Goal: Information Seeking & Learning: Learn about a topic

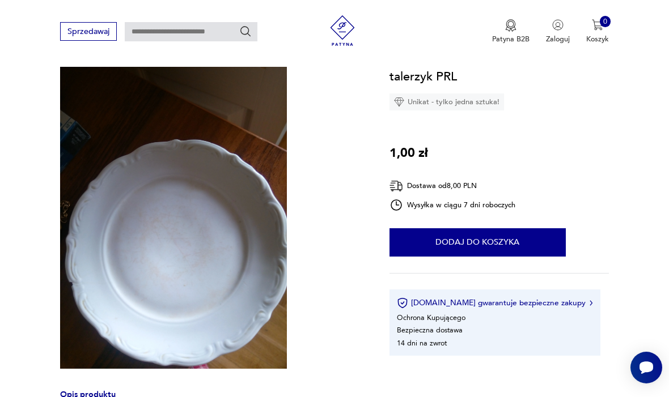
click at [568, 380] on section "Opis produktu lustro PRL wymiar 31x79 Rozwiń więcej Szczegóły produktu Miasto S…" at bounding box center [334, 331] width 669 height 528
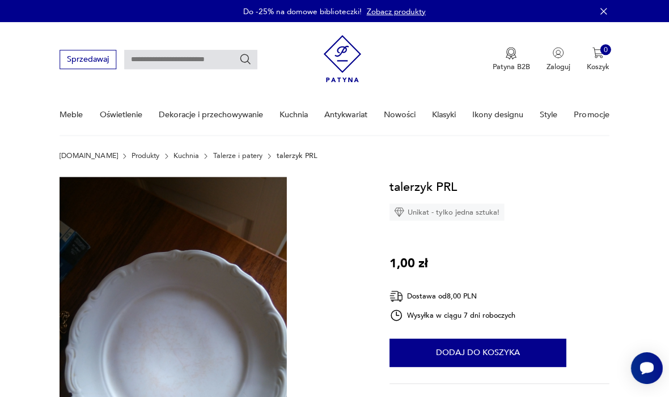
scroll to position [59, 0]
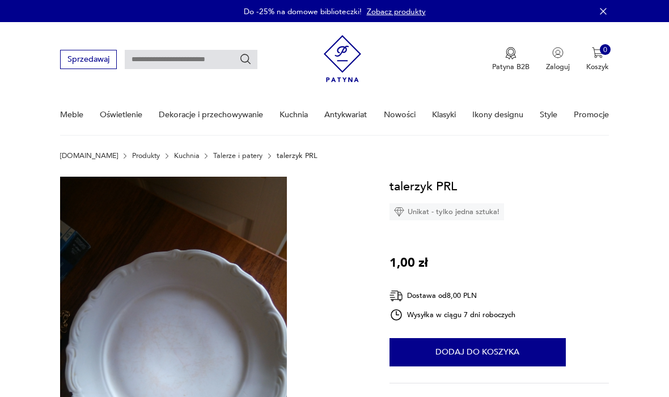
click at [222, 160] on link "Talerze i patery" at bounding box center [237, 156] width 49 height 8
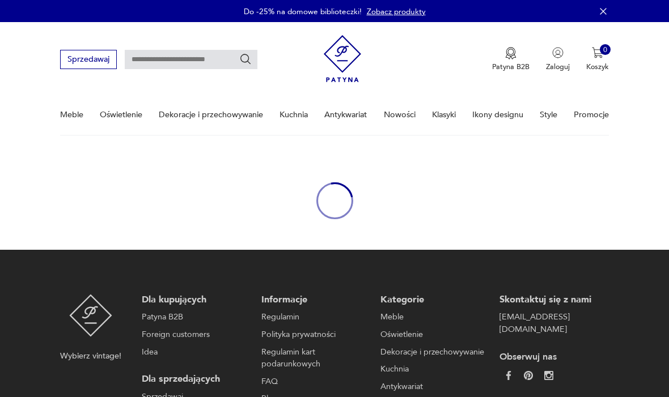
click at [227, 155] on div "oval-loading" at bounding box center [334, 201] width 669 height 98
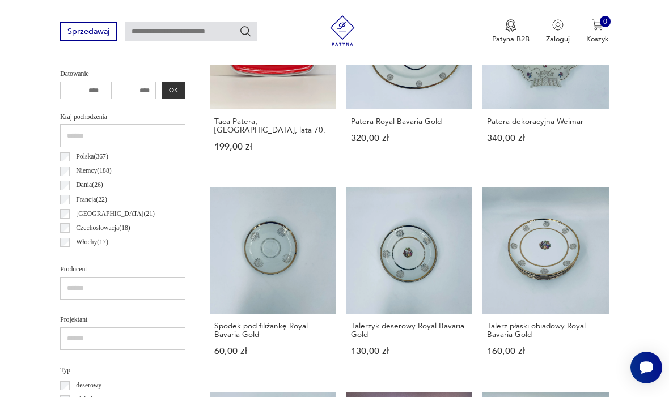
click at [68, 143] on input "text" at bounding box center [122, 135] width 125 height 23
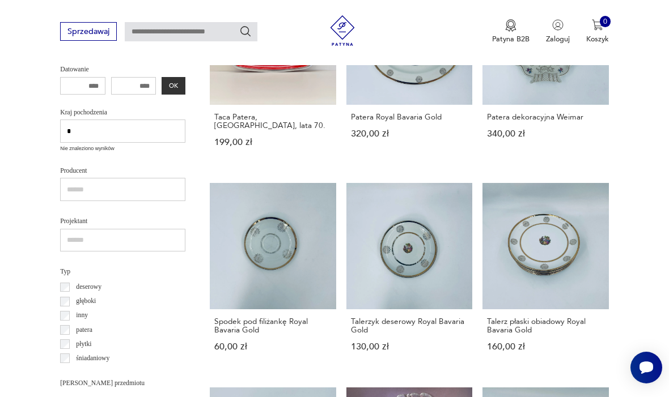
click at [129, 131] on input "text" at bounding box center [122, 131] width 125 height 23
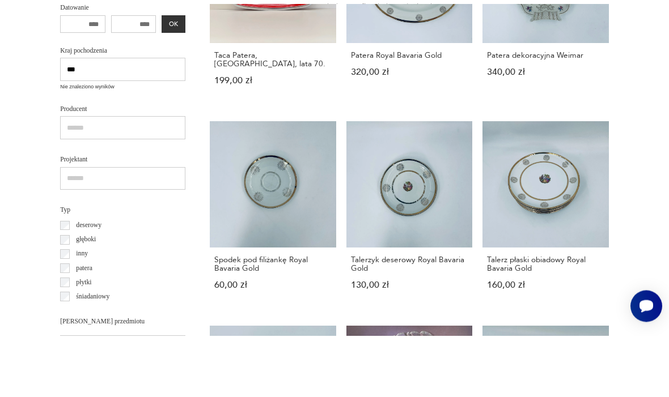
type input "*"
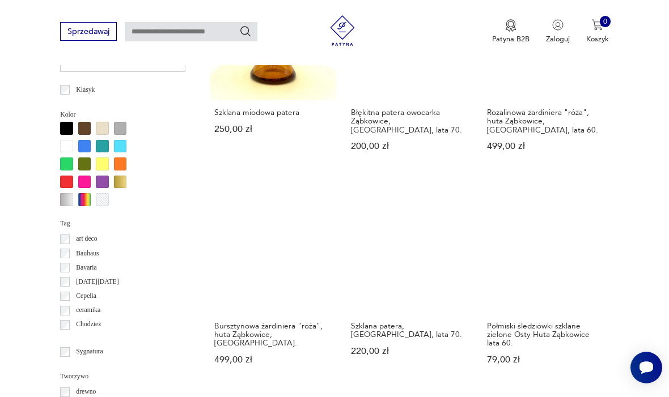
scroll to position [931, 0]
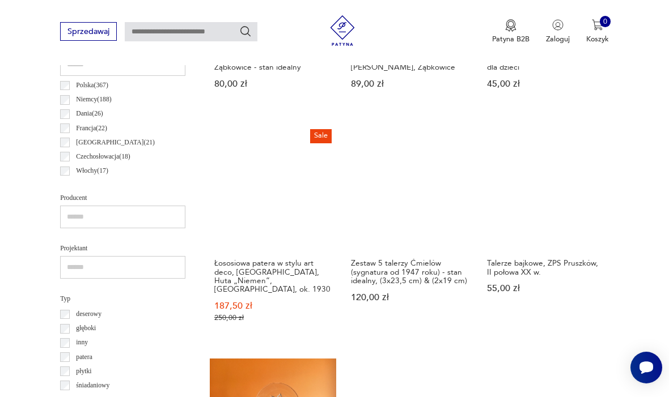
scroll to position [549, 0]
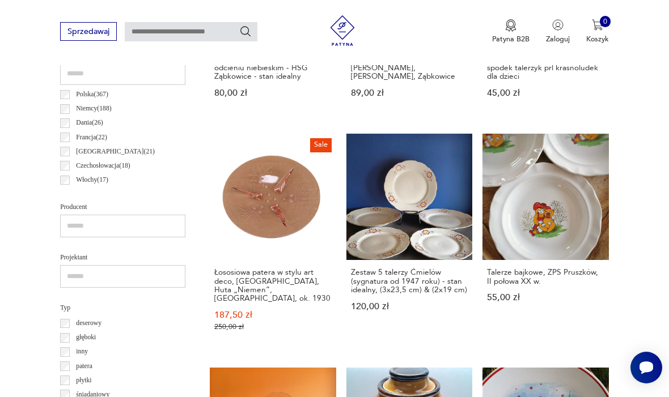
click at [487, 268] on h3 "Talerze bajkowe, ZPS Pruszków, II połowa XX w." at bounding box center [545, 277] width 117 height 18
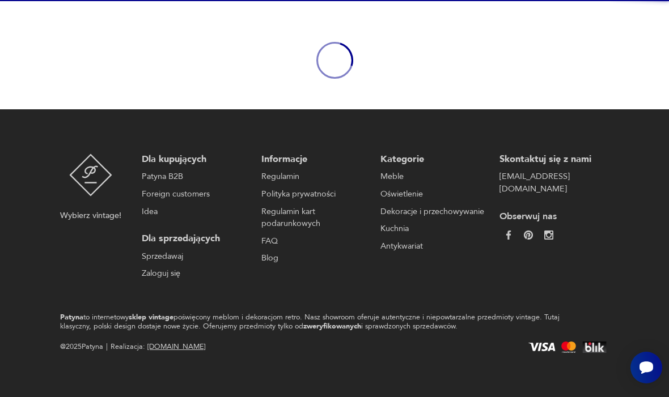
scroll to position [95, 0]
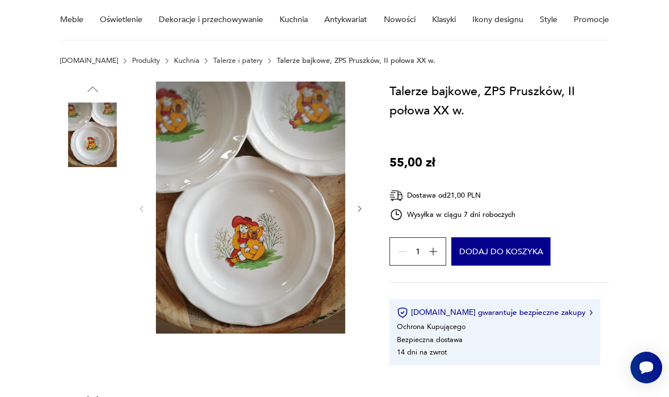
click at [107, 213] on img at bounding box center [92, 207] width 65 height 65
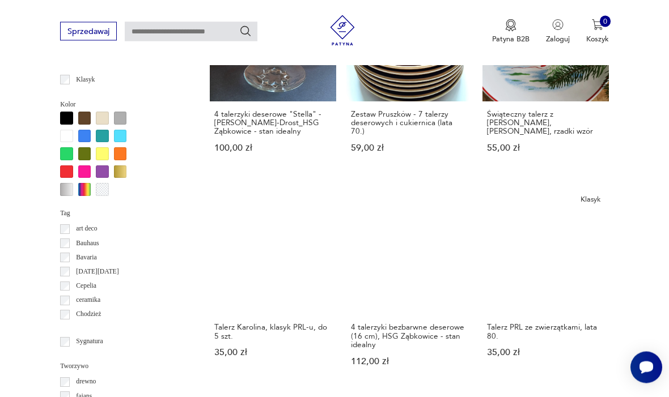
scroll to position [941, 0]
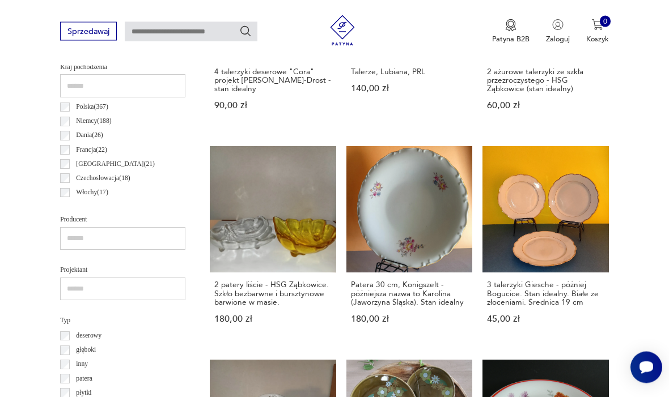
scroll to position [537, 0]
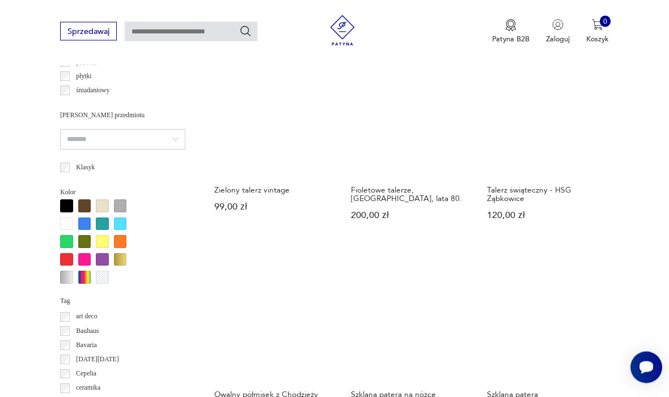
scroll to position [855, 0]
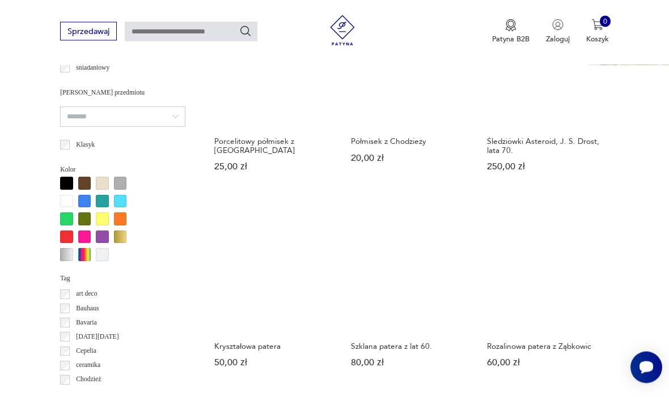
scroll to position [876, 0]
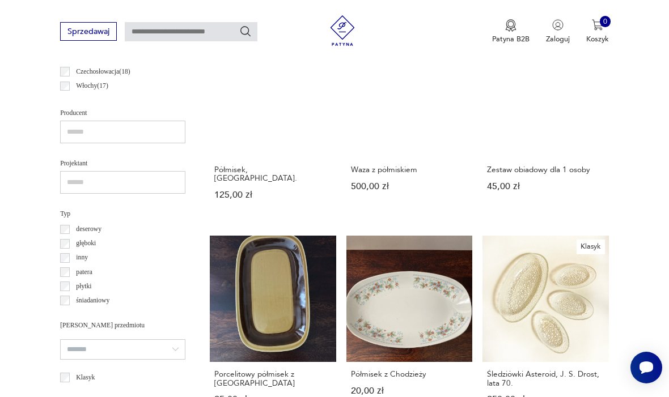
scroll to position [262, 0]
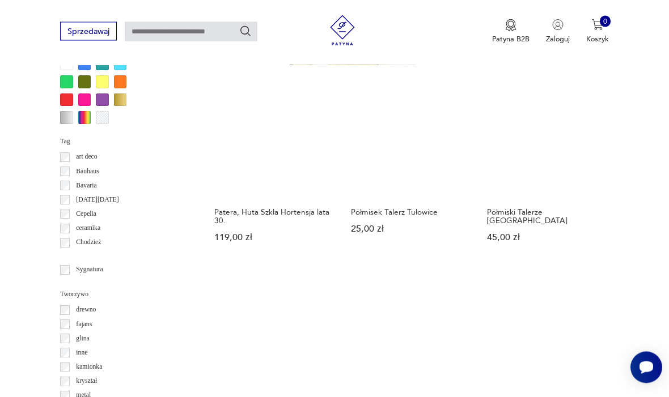
scroll to position [1012, 0]
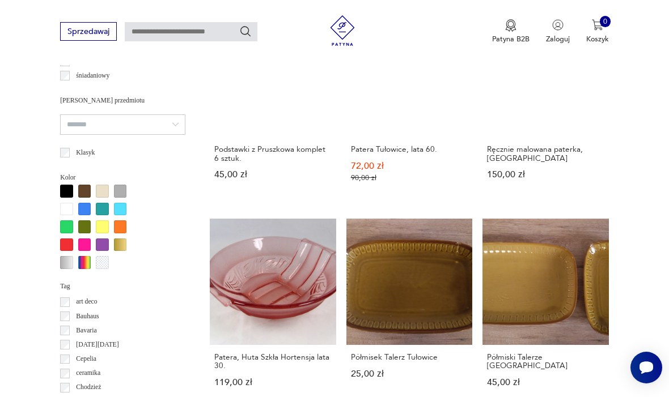
scroll to position [262, 0]
